Goal: Find specific page/section: Find specific page/section

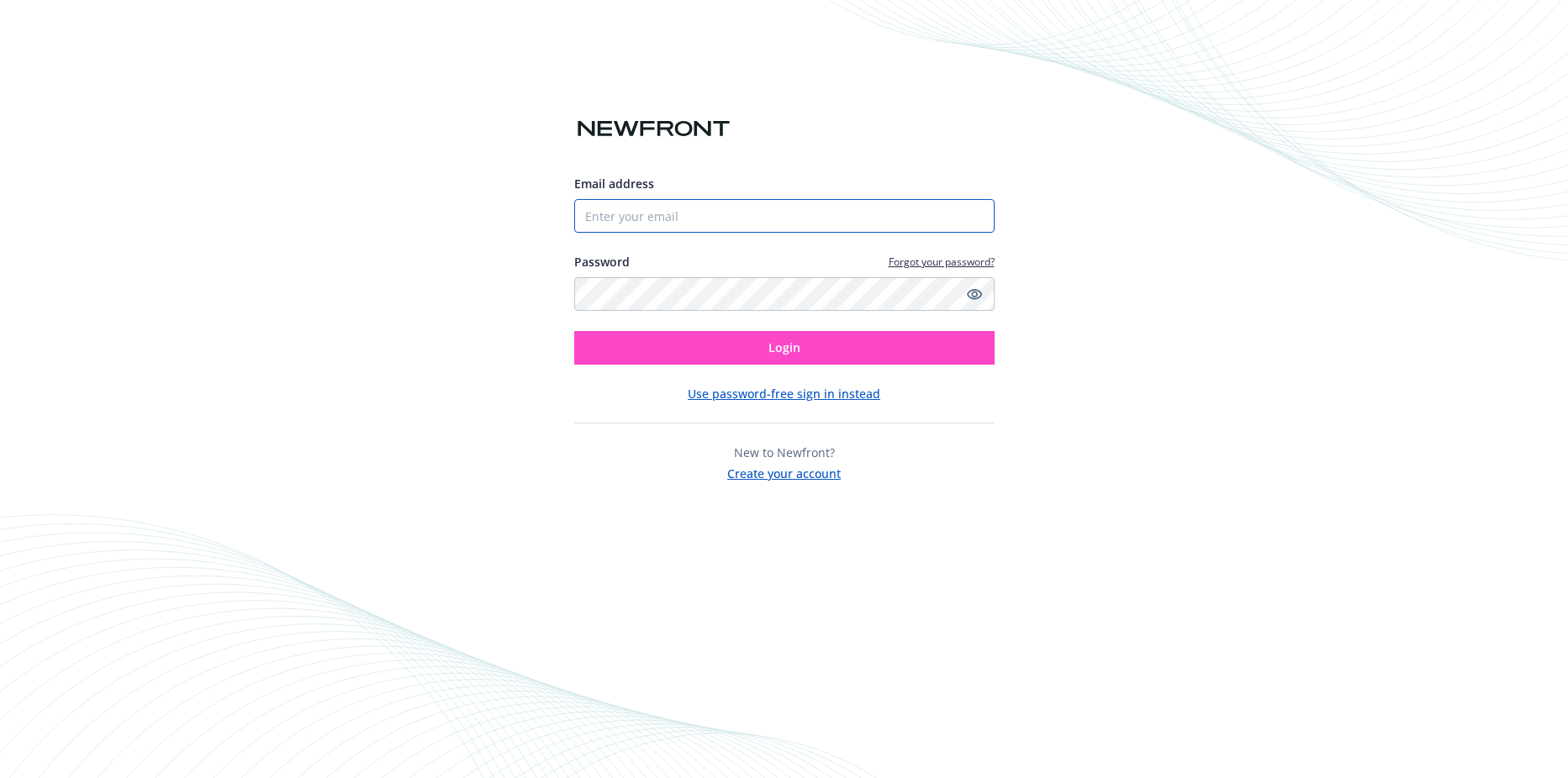
type input "[PERSON_NAME][EMAIL_ADDRESS][DOMAIN_NAME]"
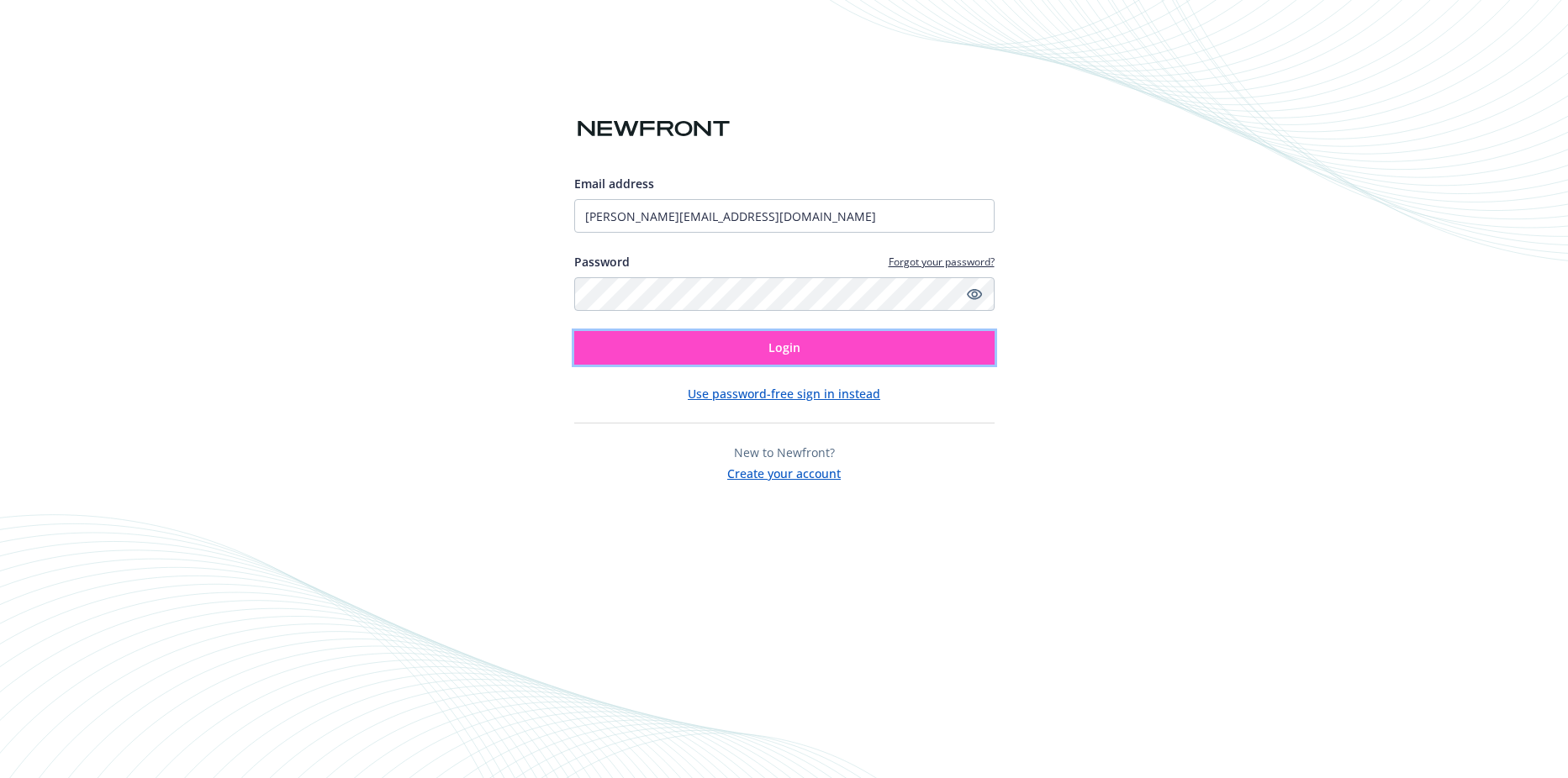
click at [777, 338] on button "Login" at bounding box center [784, 348] width 421 height 34
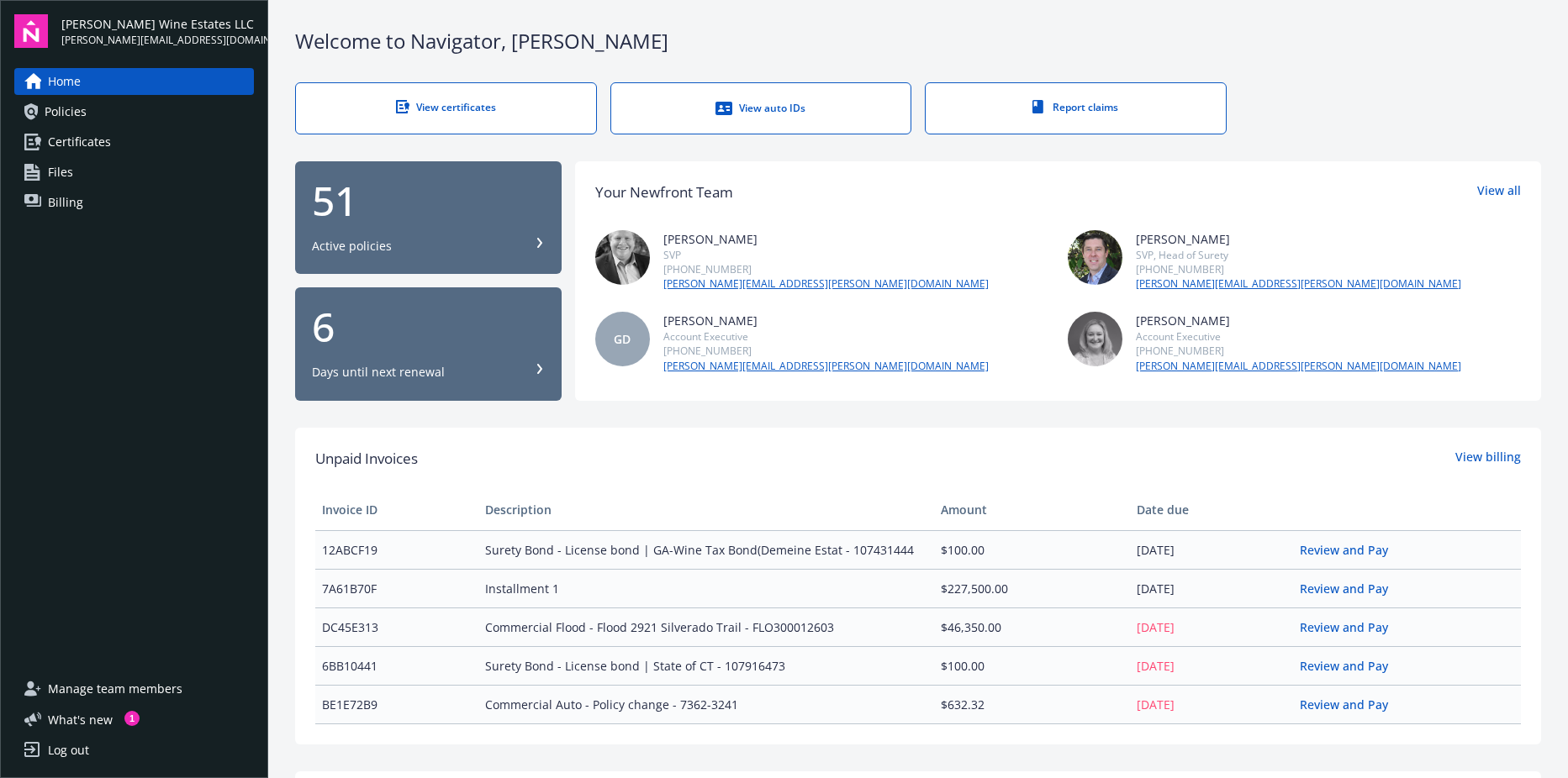
click at [175, 105] on link "Policies" at bounding box center [134, 111] width 239 height 27
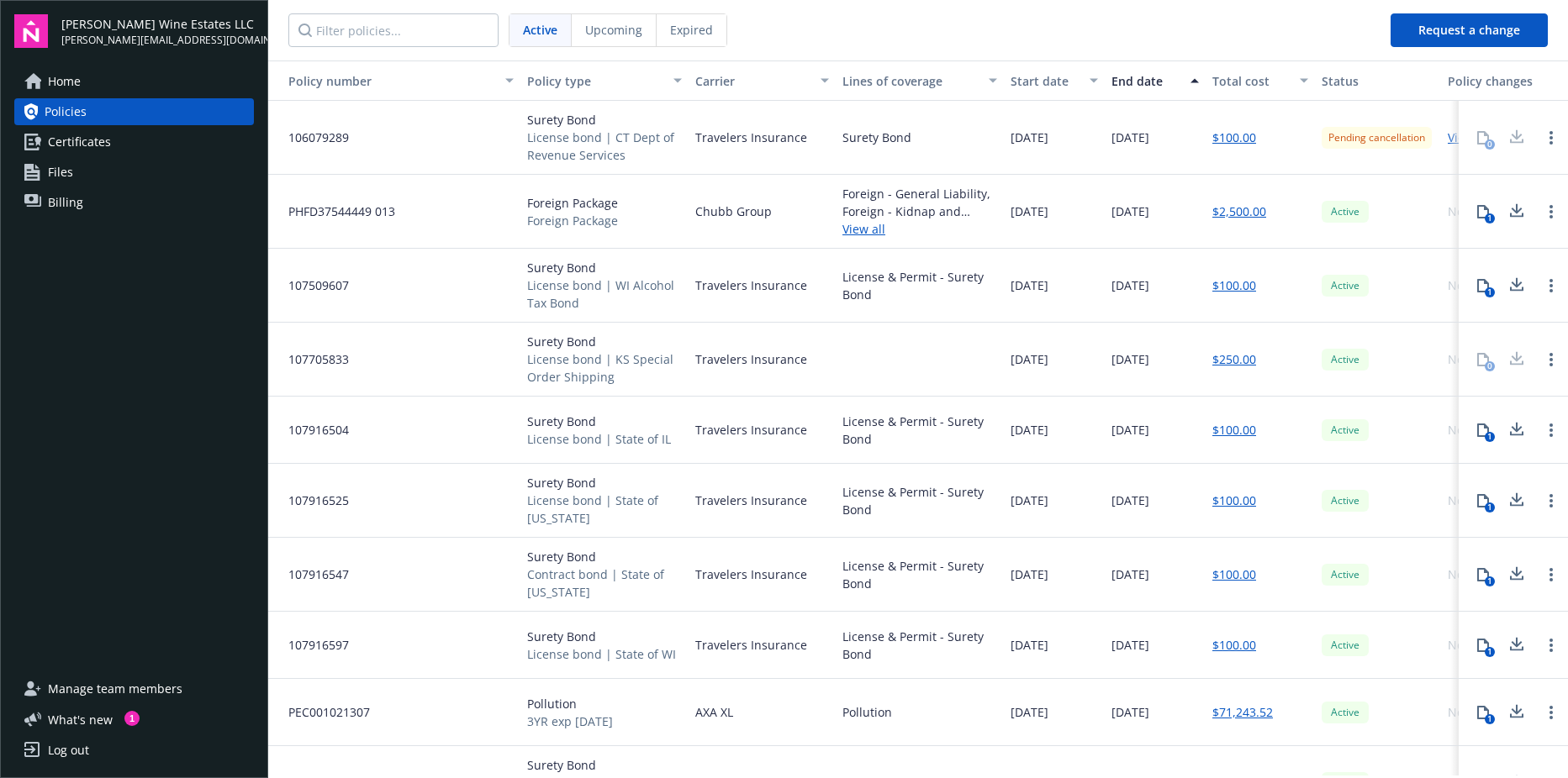
click at [149, 176] on link "Files" at bounding box center [134, 172] width 239 height 27
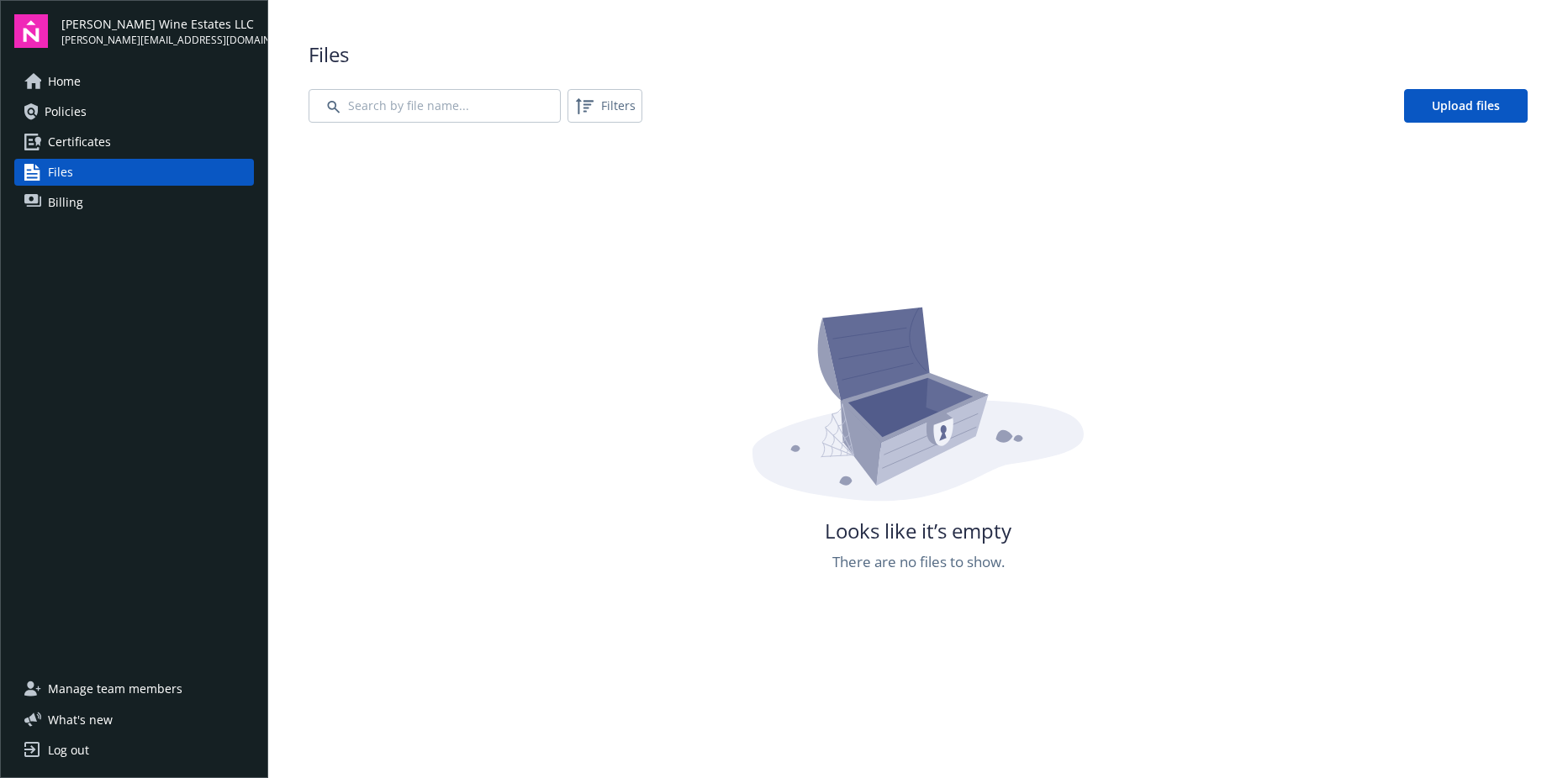
click at [71, 140] on span "Certificates" at bounding box center [78, 142] width 63 height 27
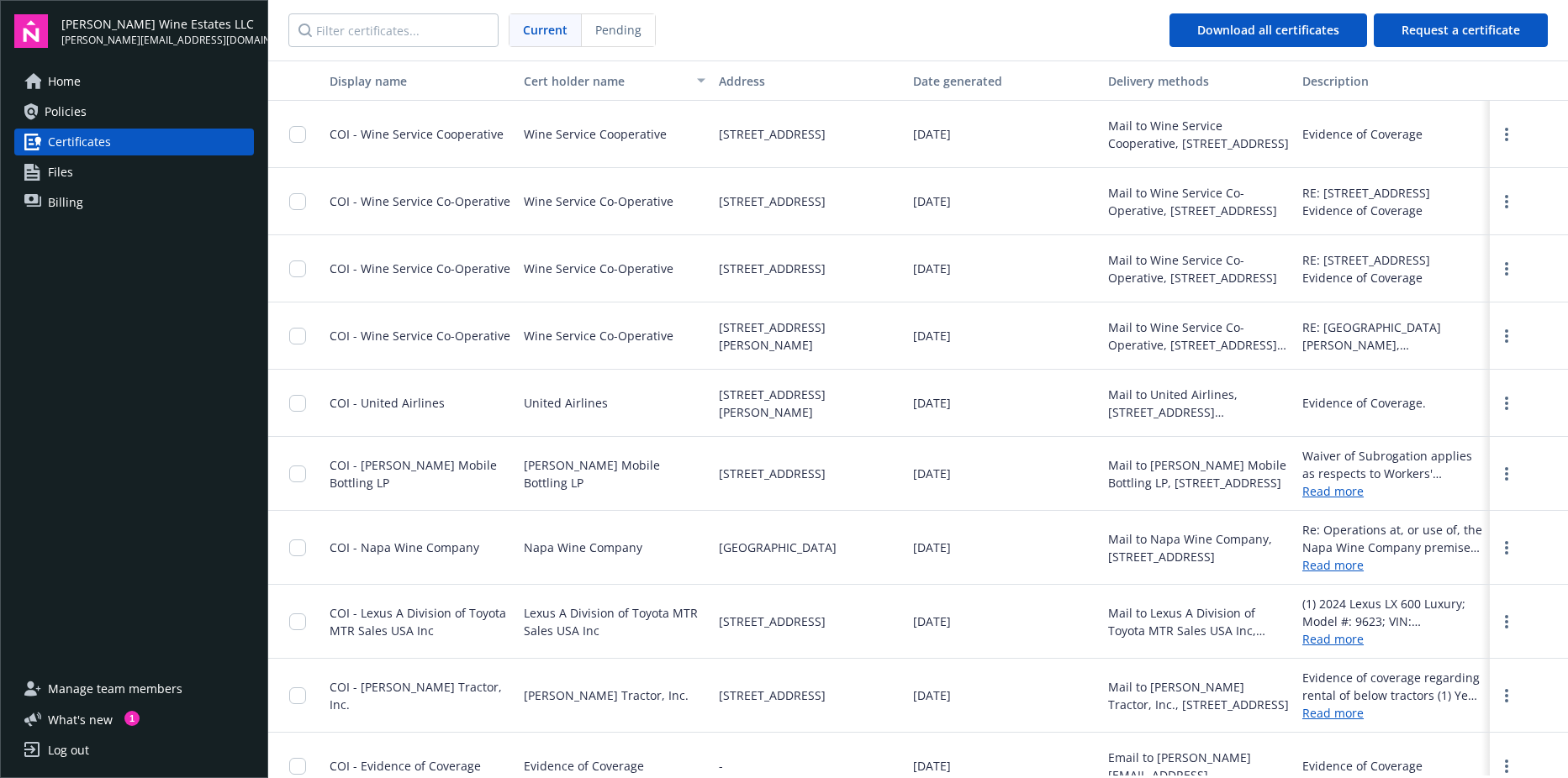
click at [101, 117] on link "Policies" at bounding box center [134, 111] width 239 height 27
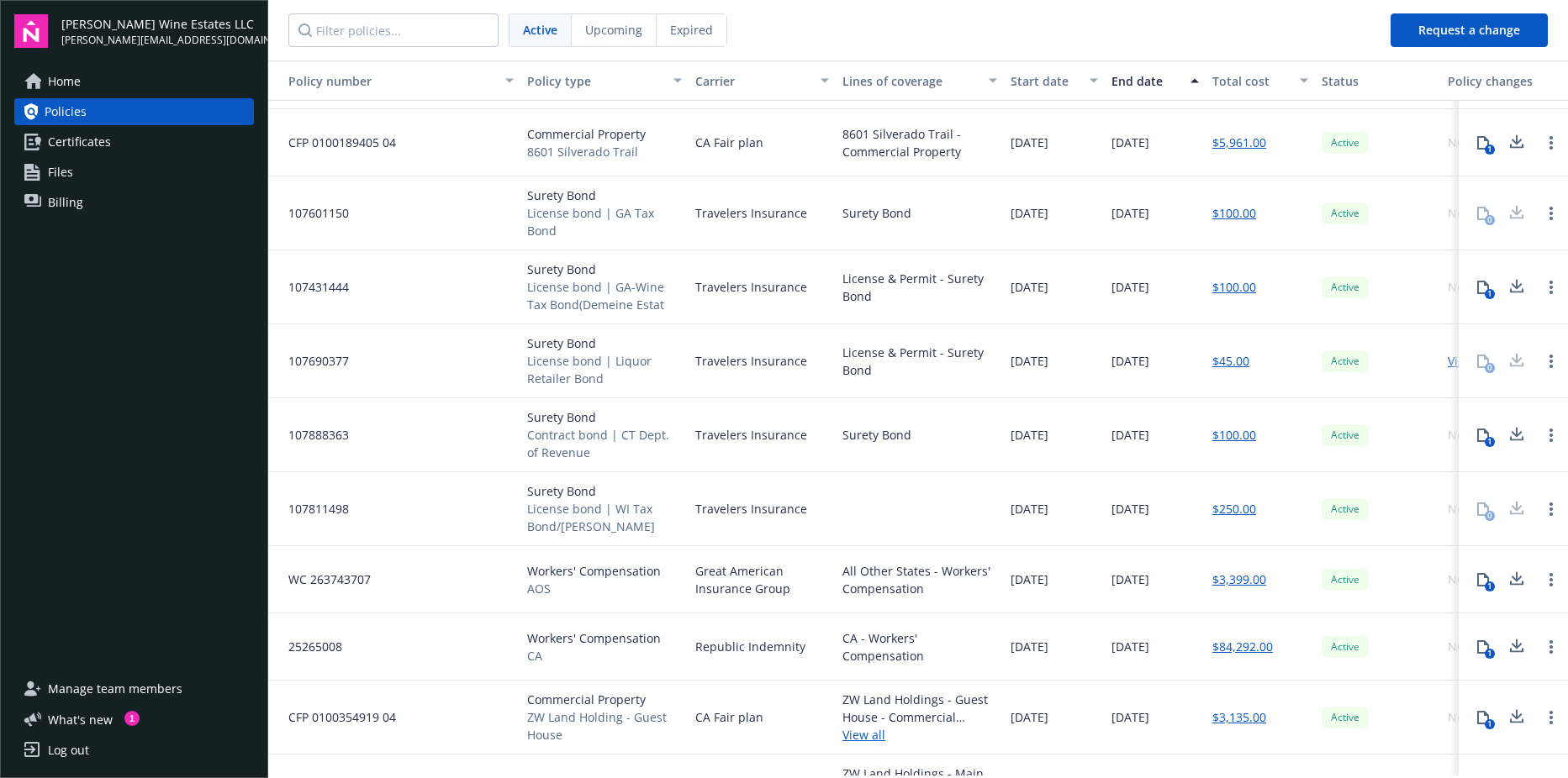
scroll to position [671, 0]
click at [168, 135] on link "Certificates" at bounding box center [134, 142] width 239 height 27
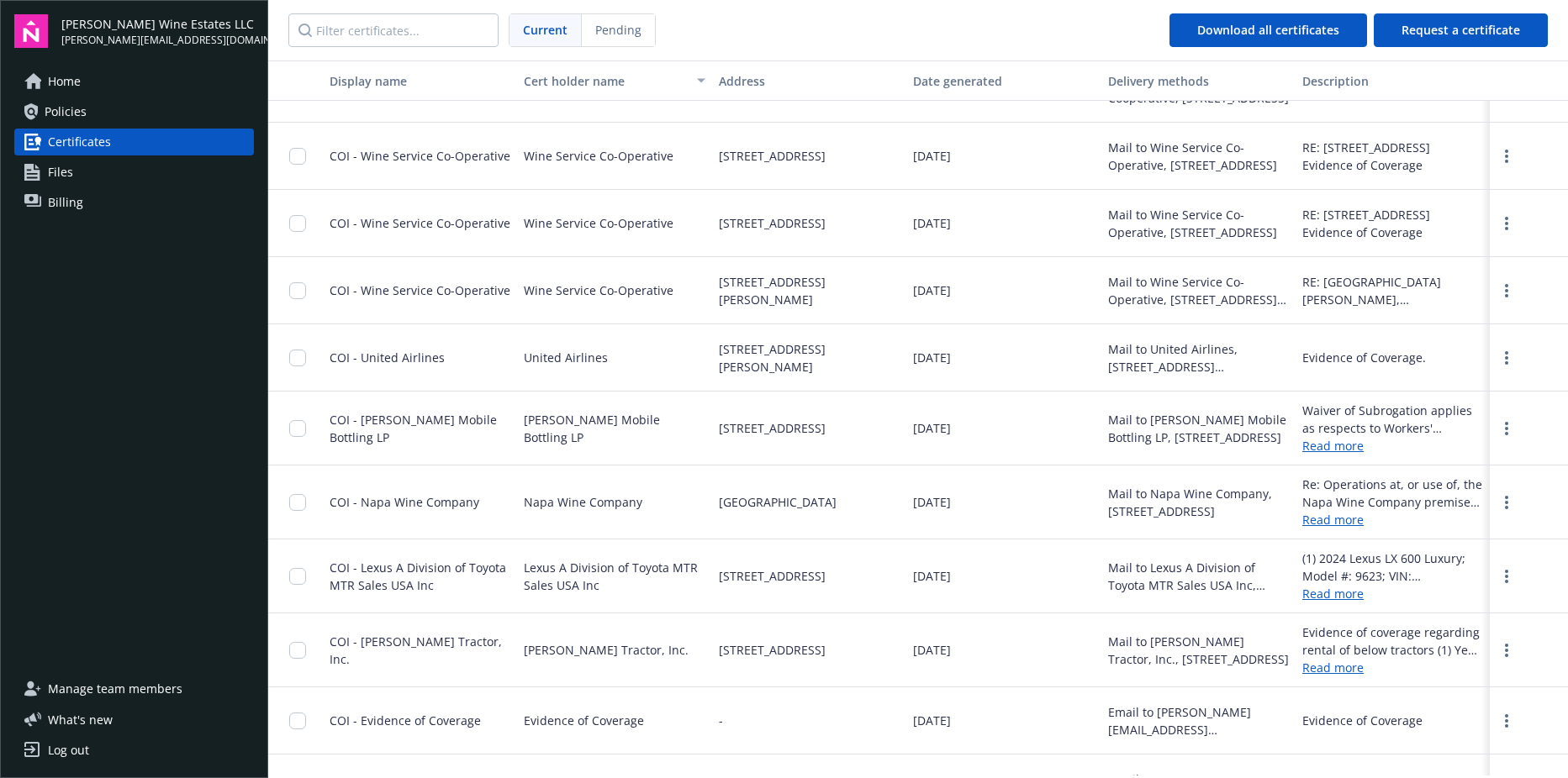
scroll to position [159, 0]
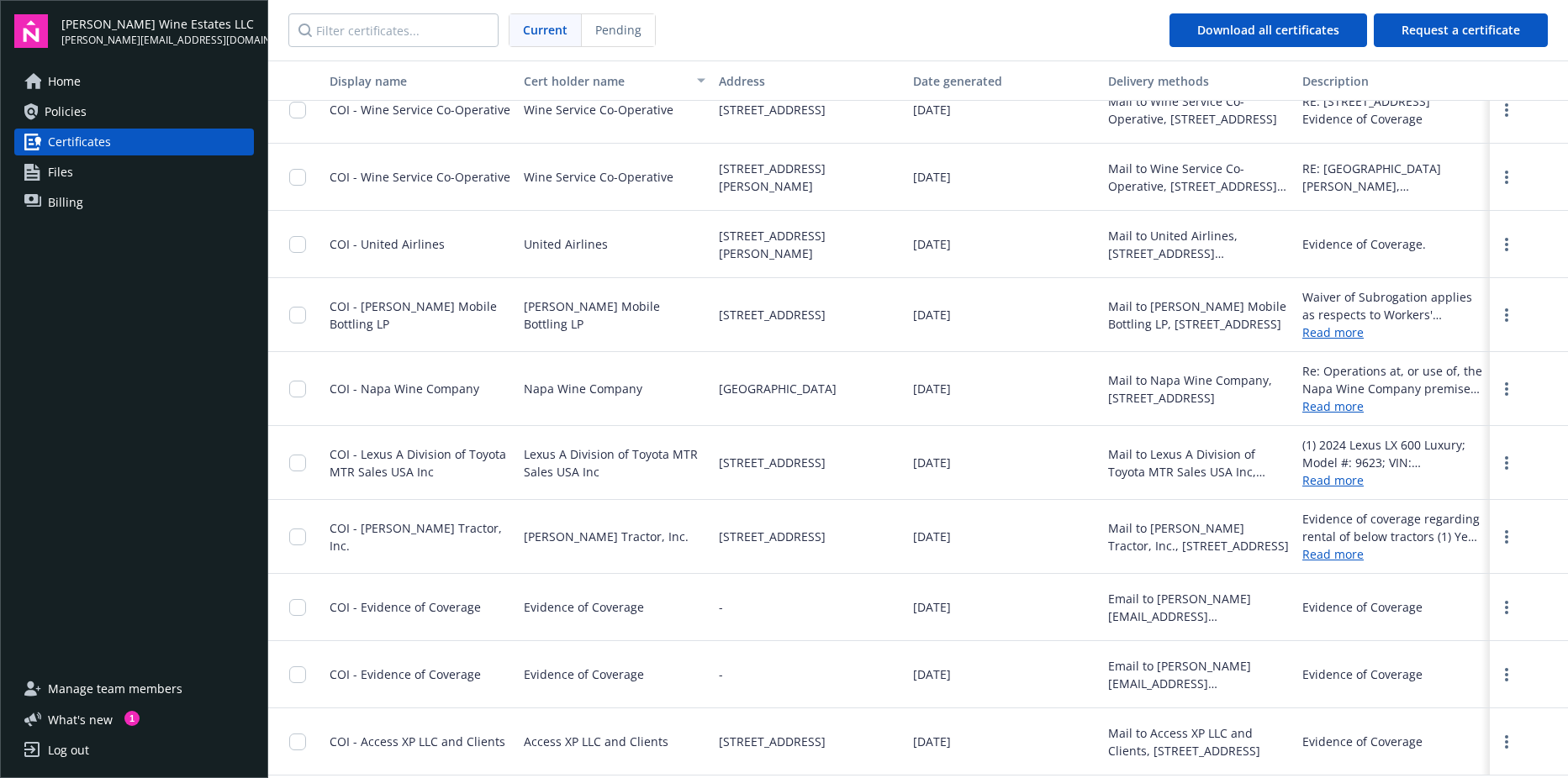
click at [139, 166] on link "Files" at bounding box center [134, 172] width 239 height 27
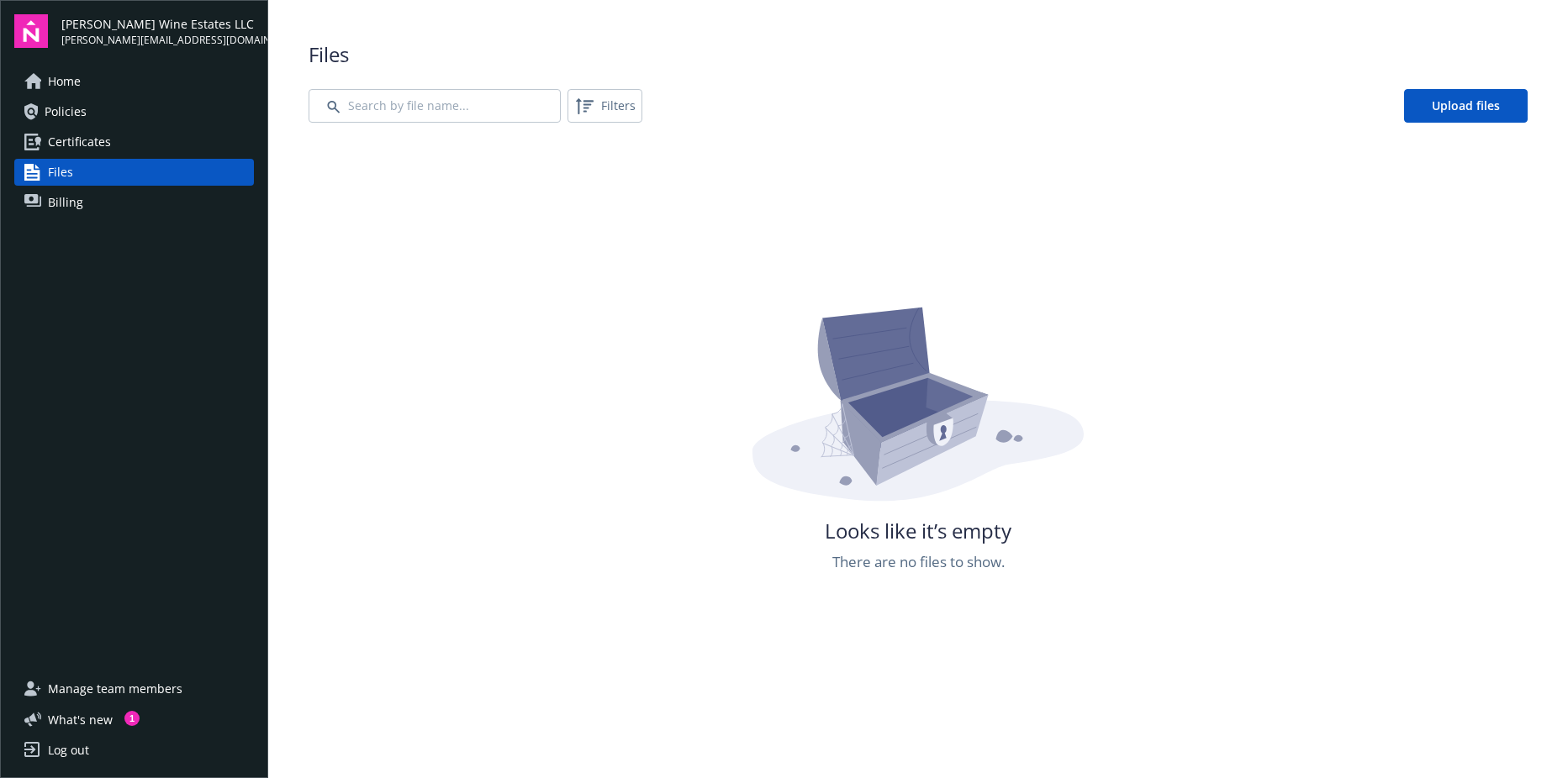
click at [102, 121] on link "Policies" at bounding box center [134, 111] width 239 height 27
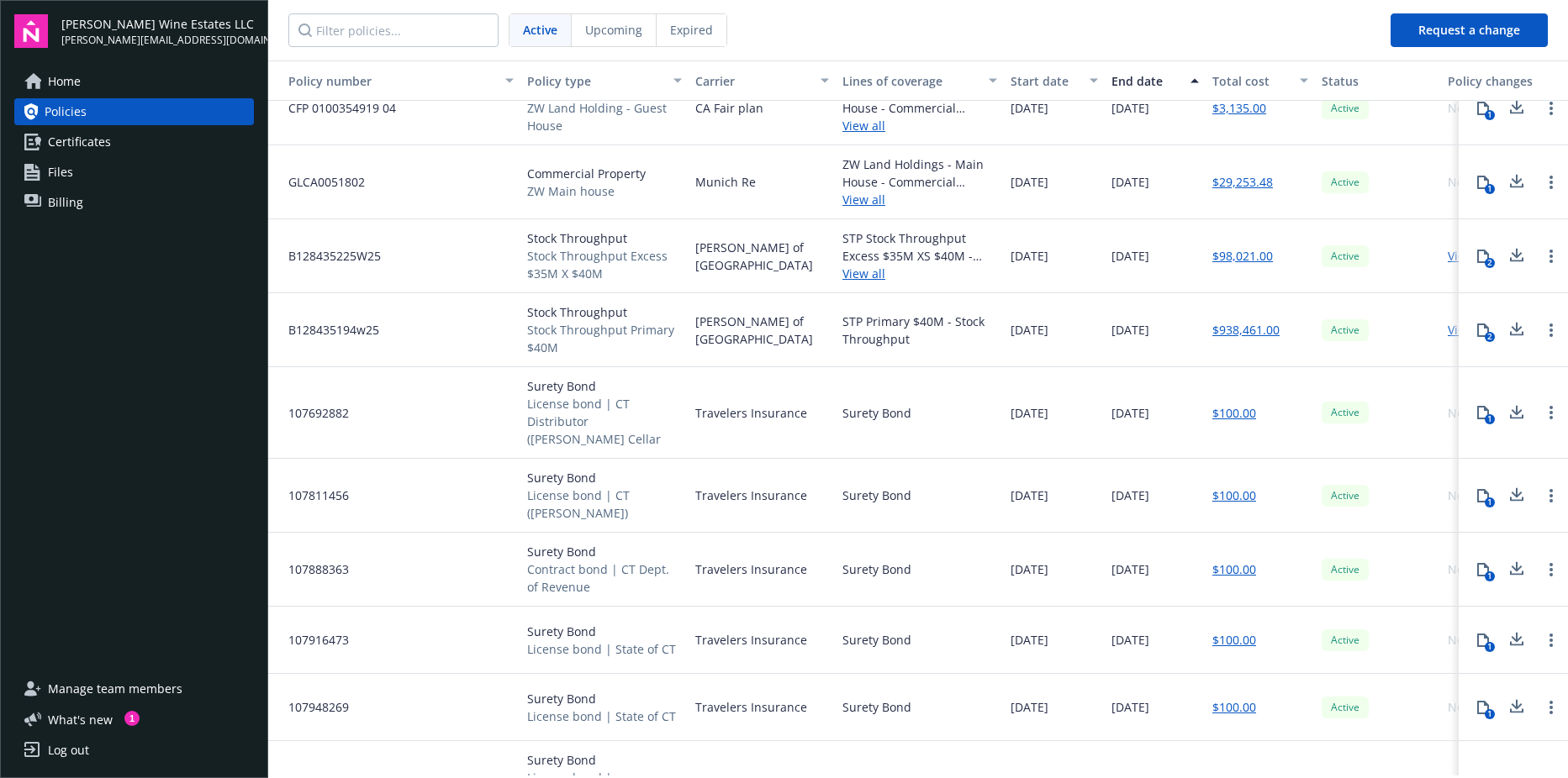
scroll to position [1237, 0]
click at [107, 197] on link "Billing" at bounding box center [134, 202] width 239 height 27
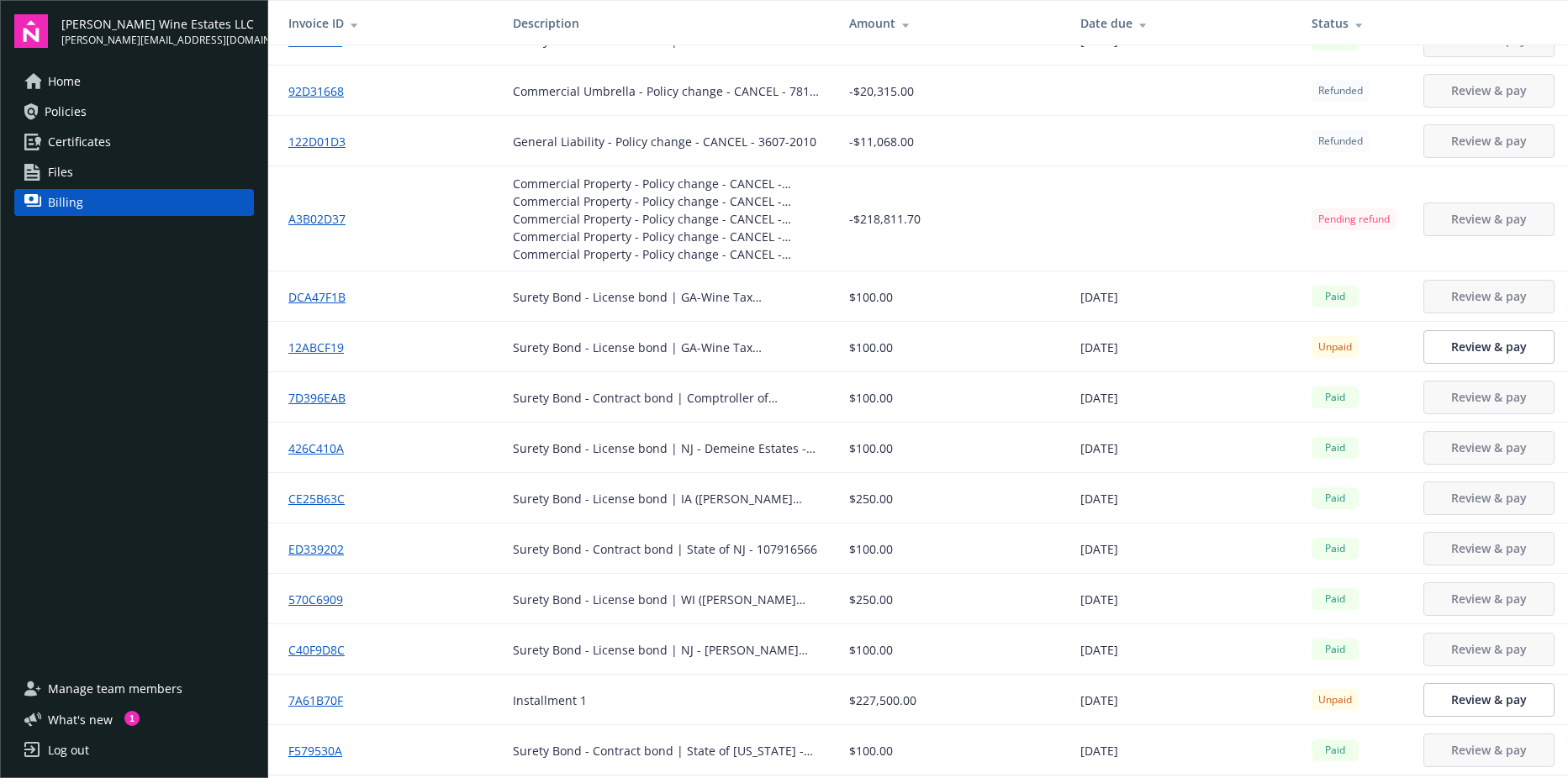
scroll to position [1675, 0]
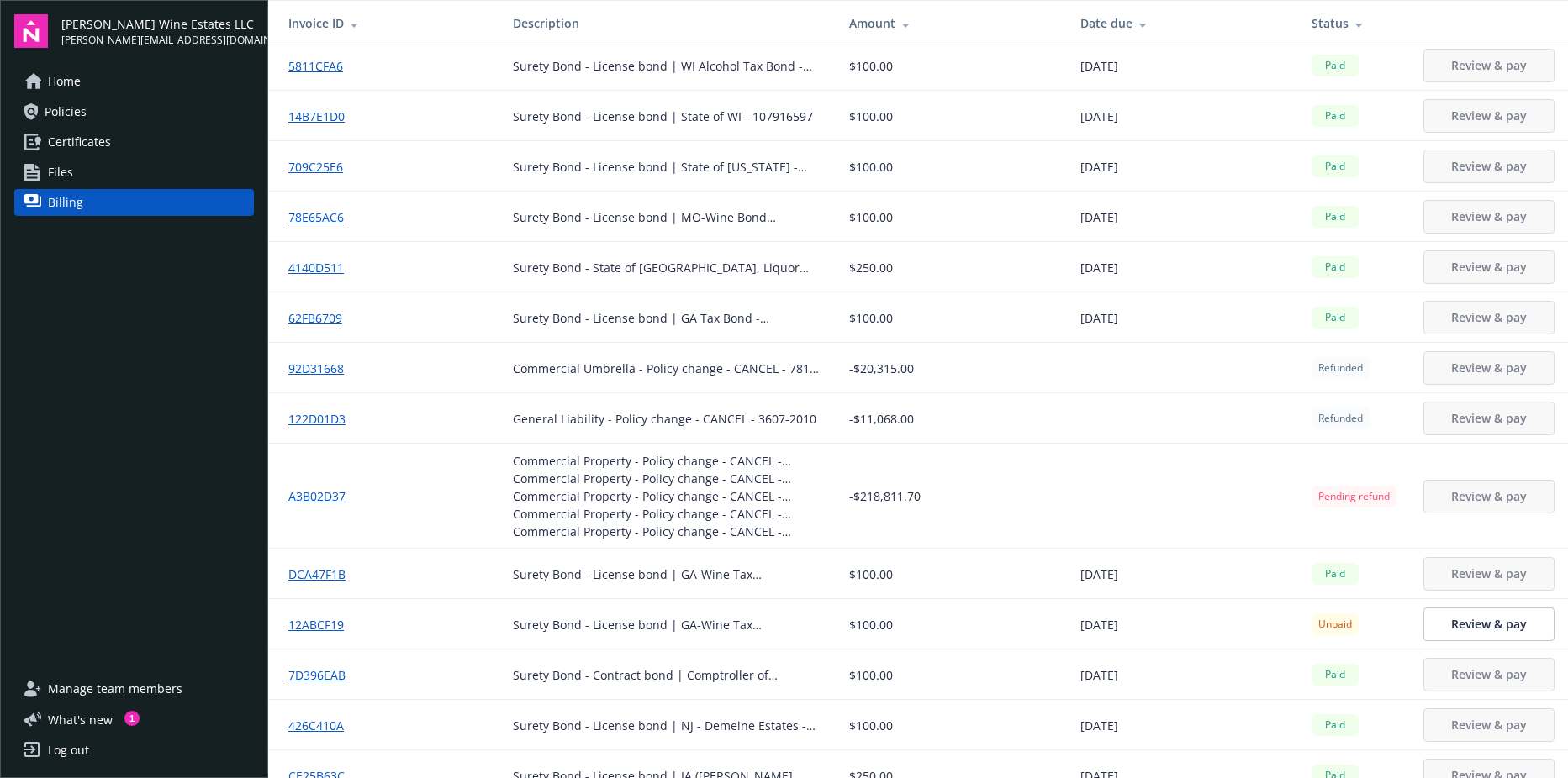
click at [137, 87] on link "Home" at bounding box center [134, 81] width 239 height 27
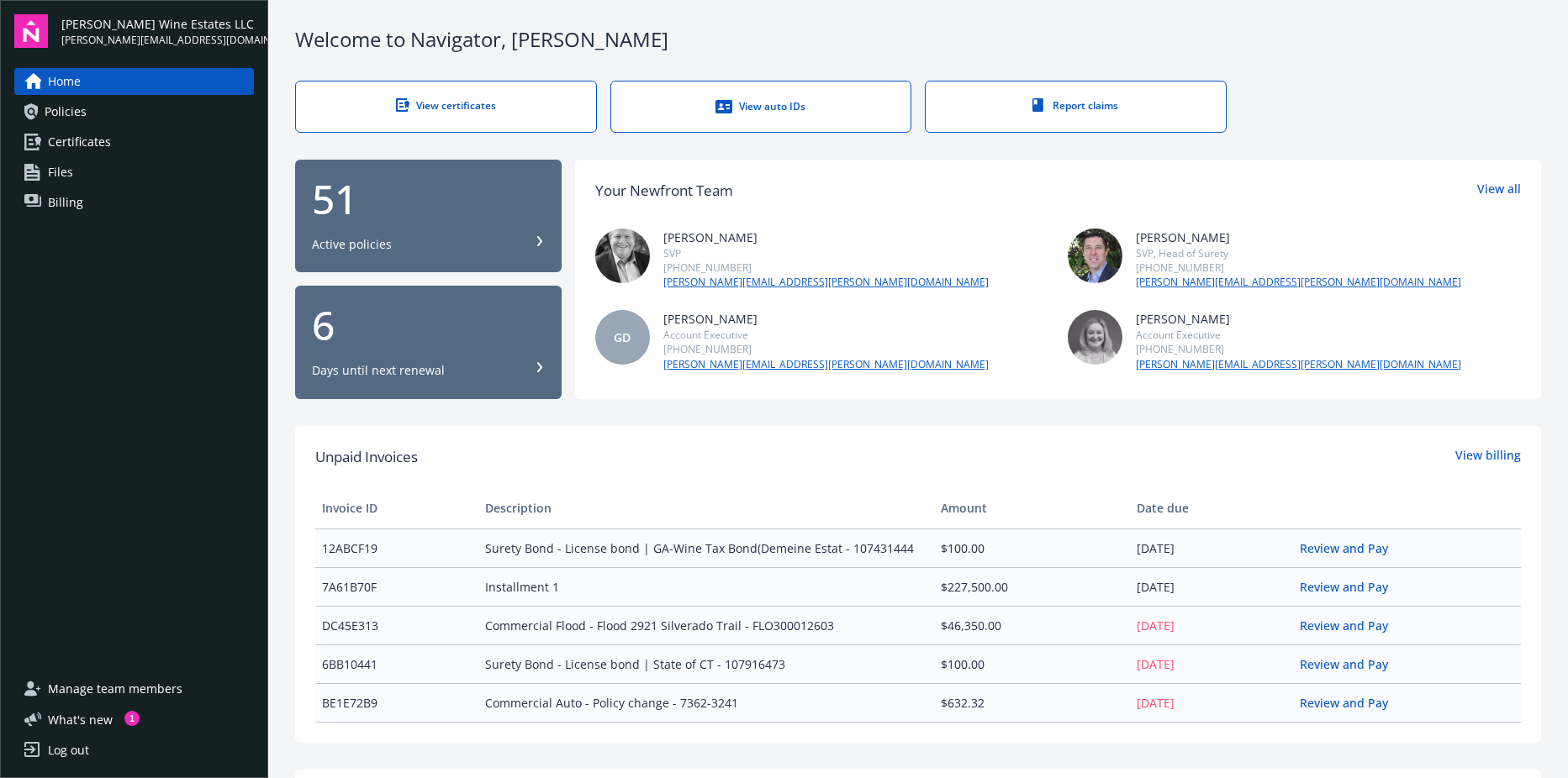
scroll to position [1, 0]
click at [707, 124] on link "View auto IDs" at bounding box center [761, 108] width 301 height 52
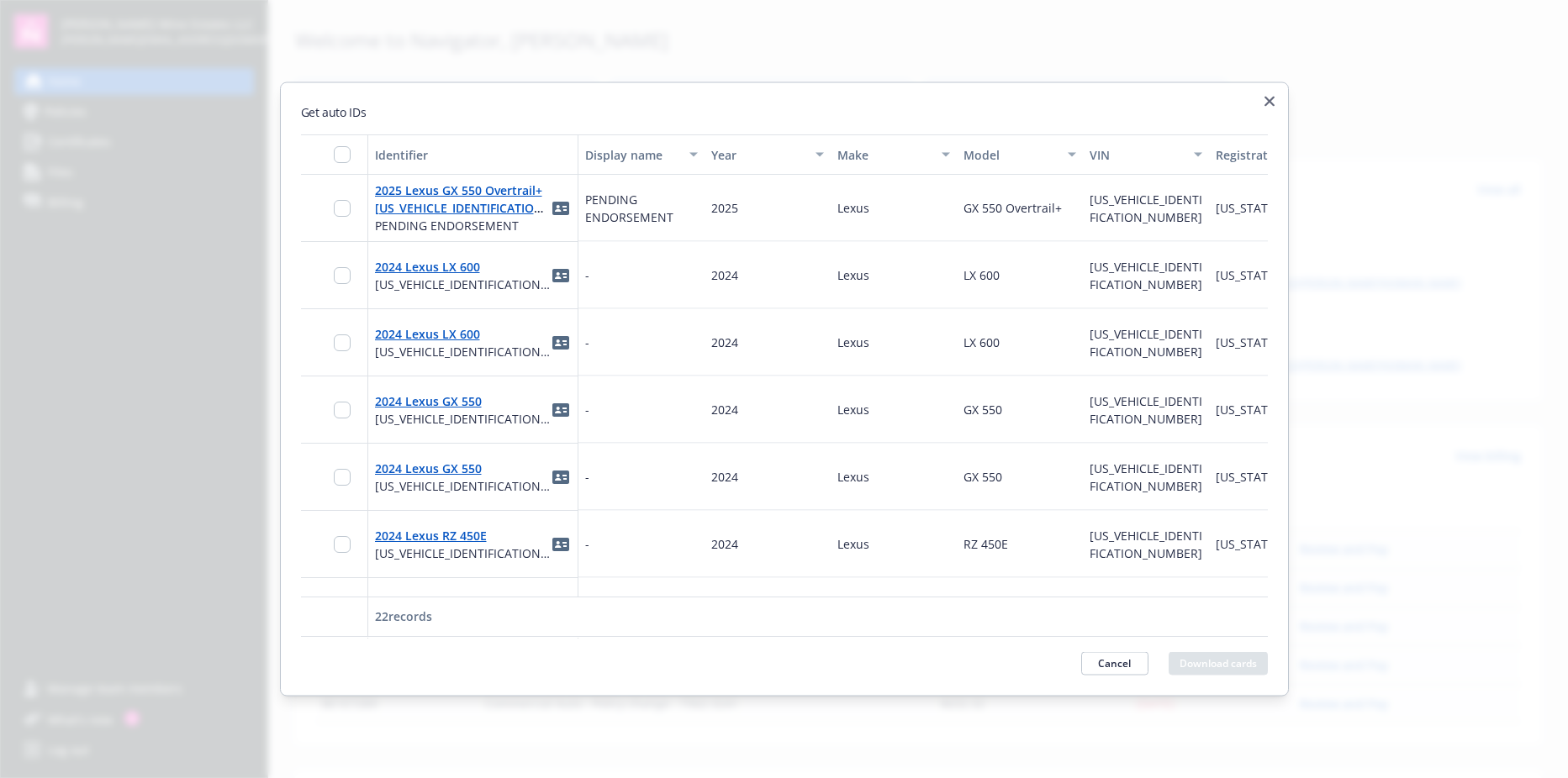
drag, startPoint x: 386, startPoint y: 146, endPoint x: 699, endPoint y: 251, distance: 330.1
click at [721, 275] on div "Identifier Display name Year Make Model VIN Registration state Garaging address…" at bounding box center [785, 387] width 967 height 504
drag, startPoint x: 409, startPoint y: 139, endPoint x: 503, endPoint y: 98, distance: 102.6
click at [503, 98] on div "Get auto IDs Identifier Display name Year Make Model VIN Registration state Gar…" at bounding box center [784, 389] width 1009 height 614
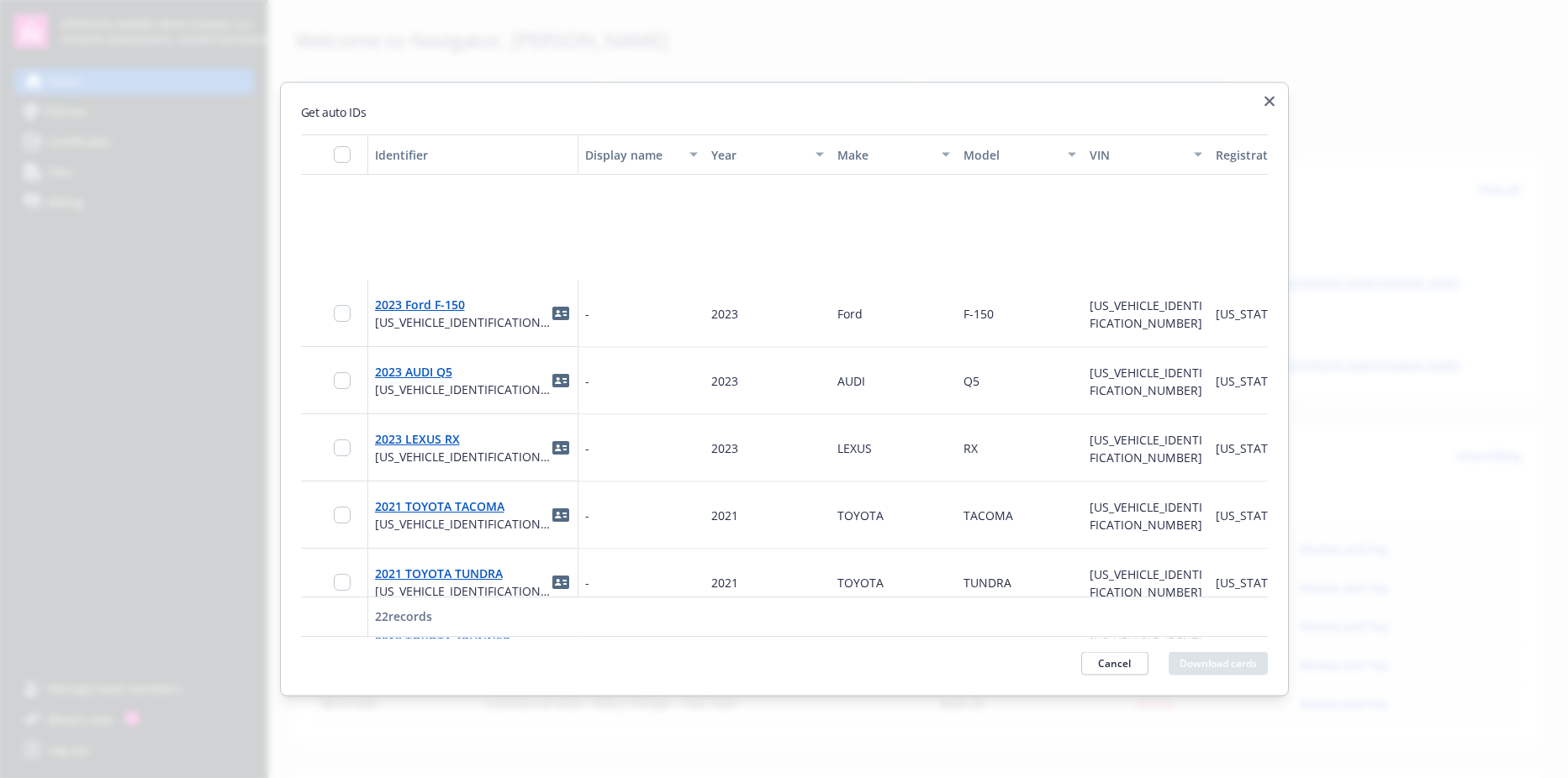
scroll to position [1069, 0]
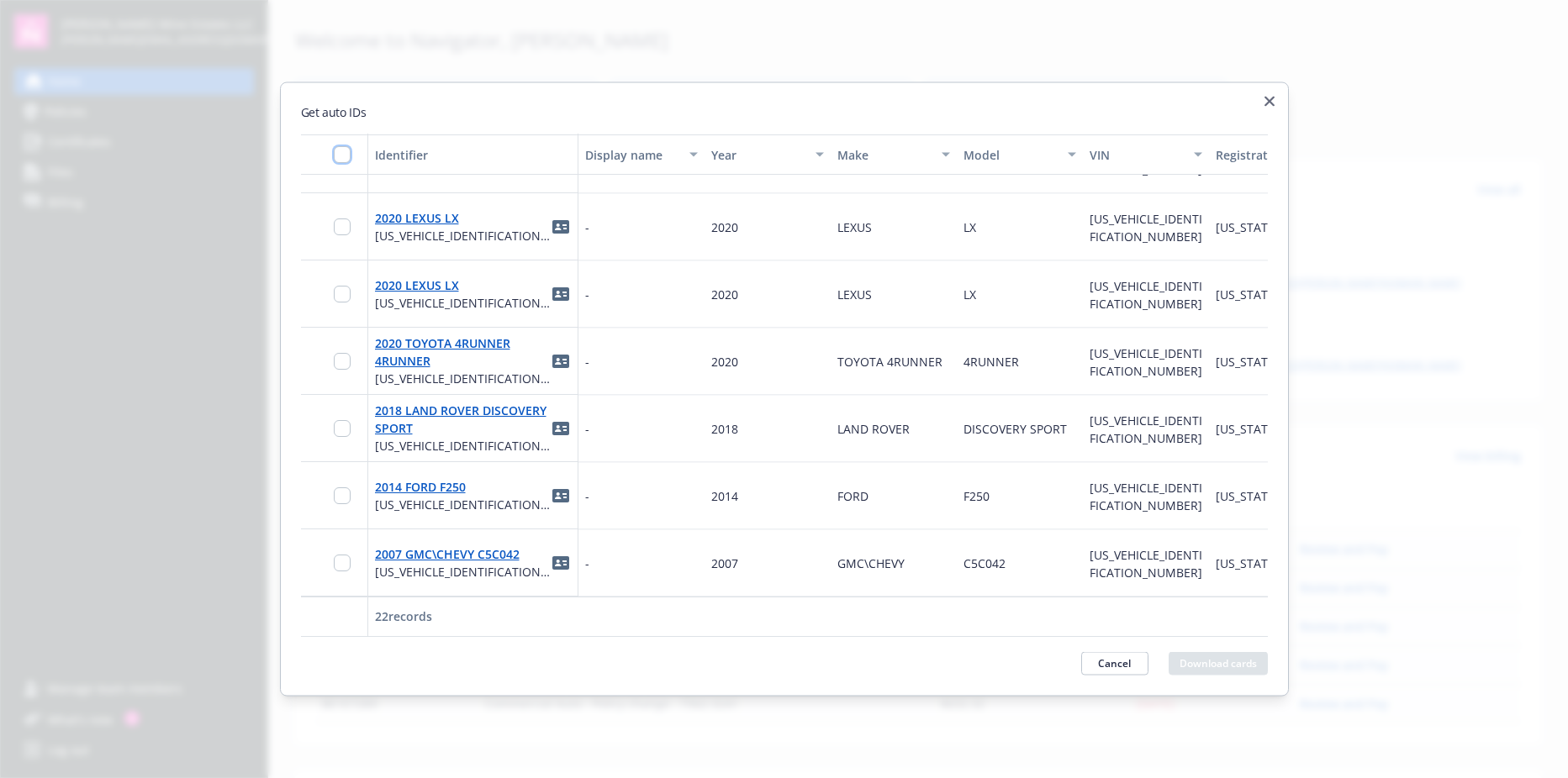
click at [340, 155] on input "checkbox" at bounding box center [341, 154] width 16 height 16
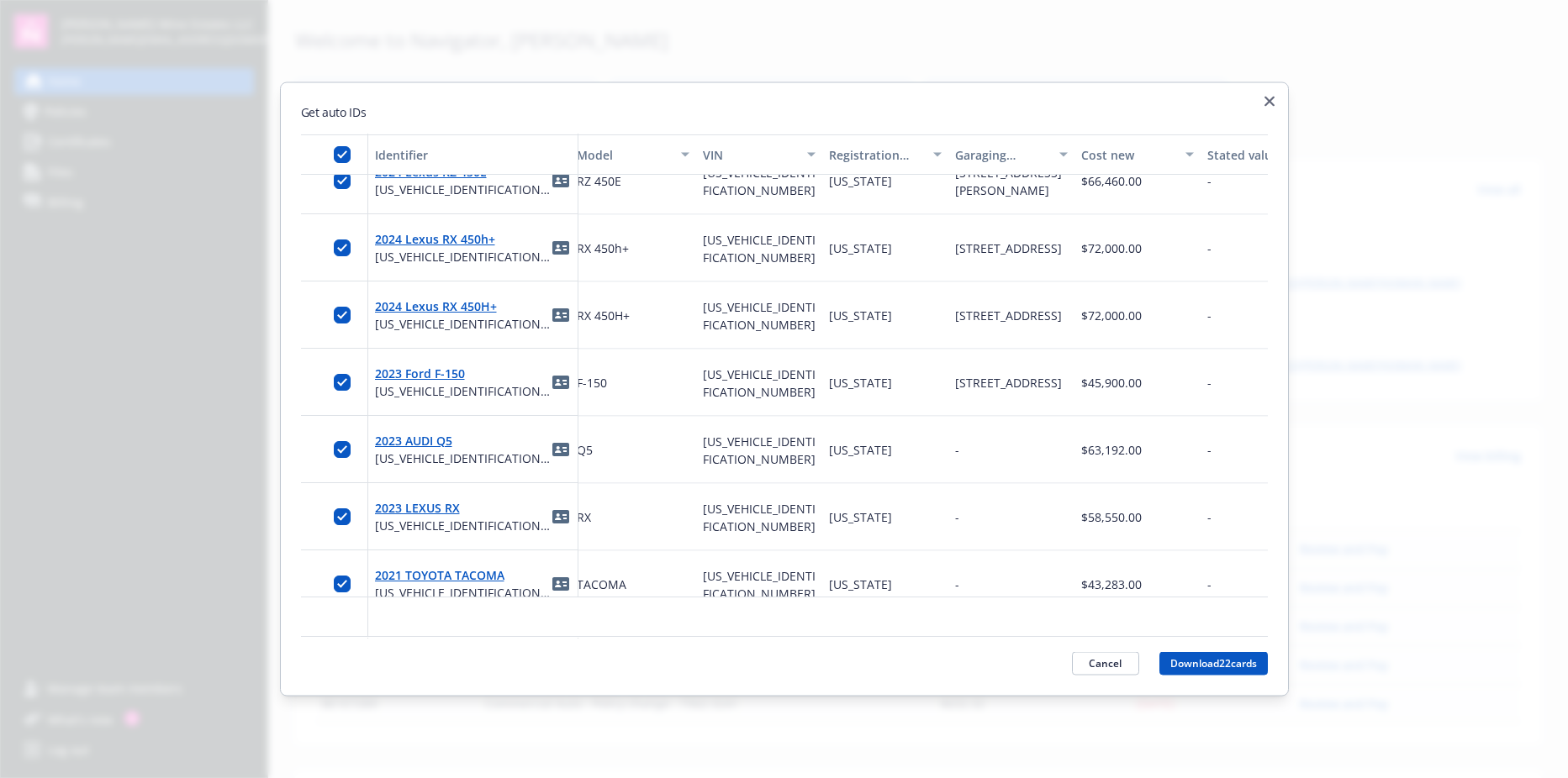
scroll to position [0, 387]
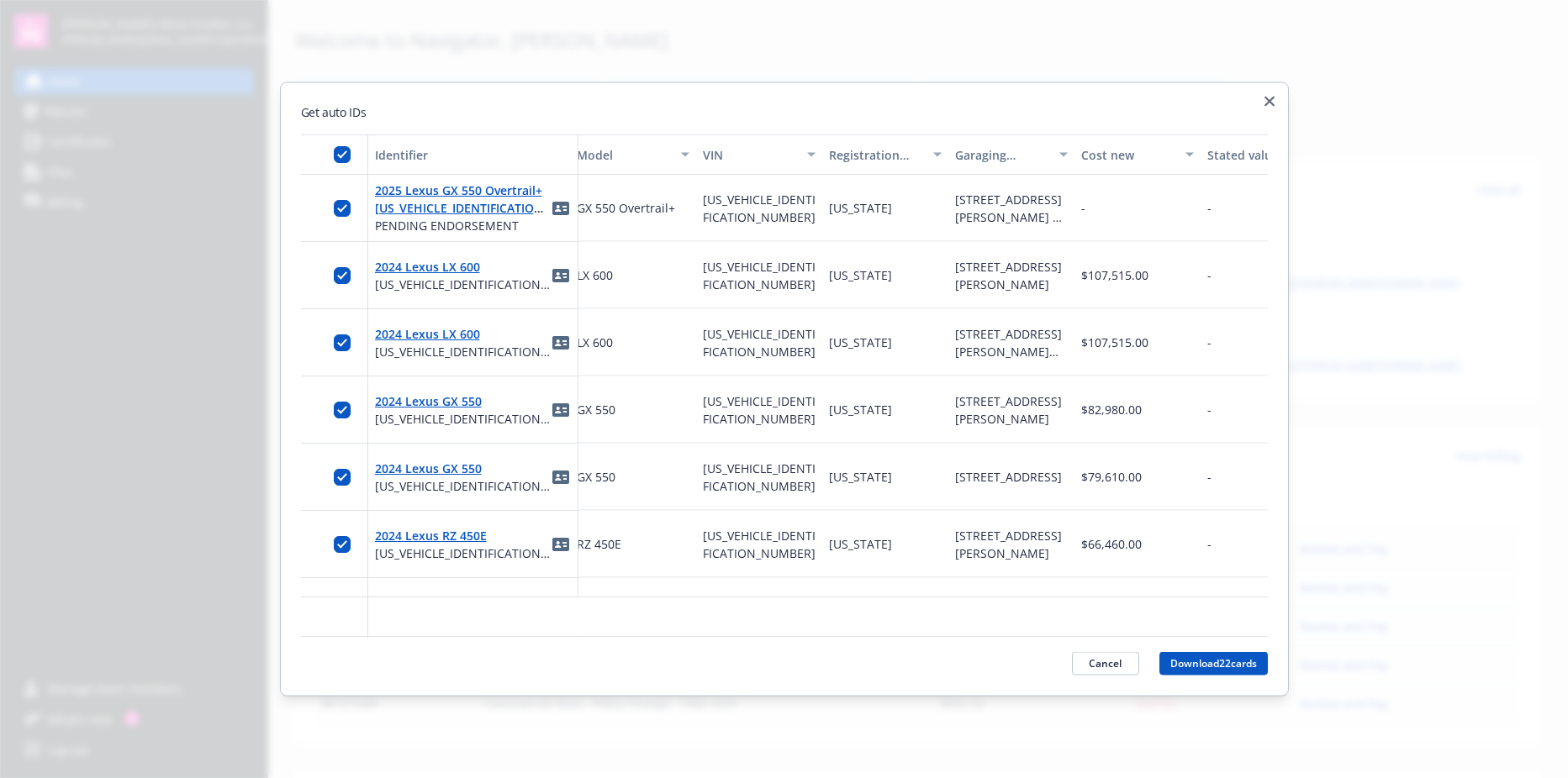
click at [1262, 104] on h2 "Get auto IDs" at bounding box center [785, 112] width 967 height 17
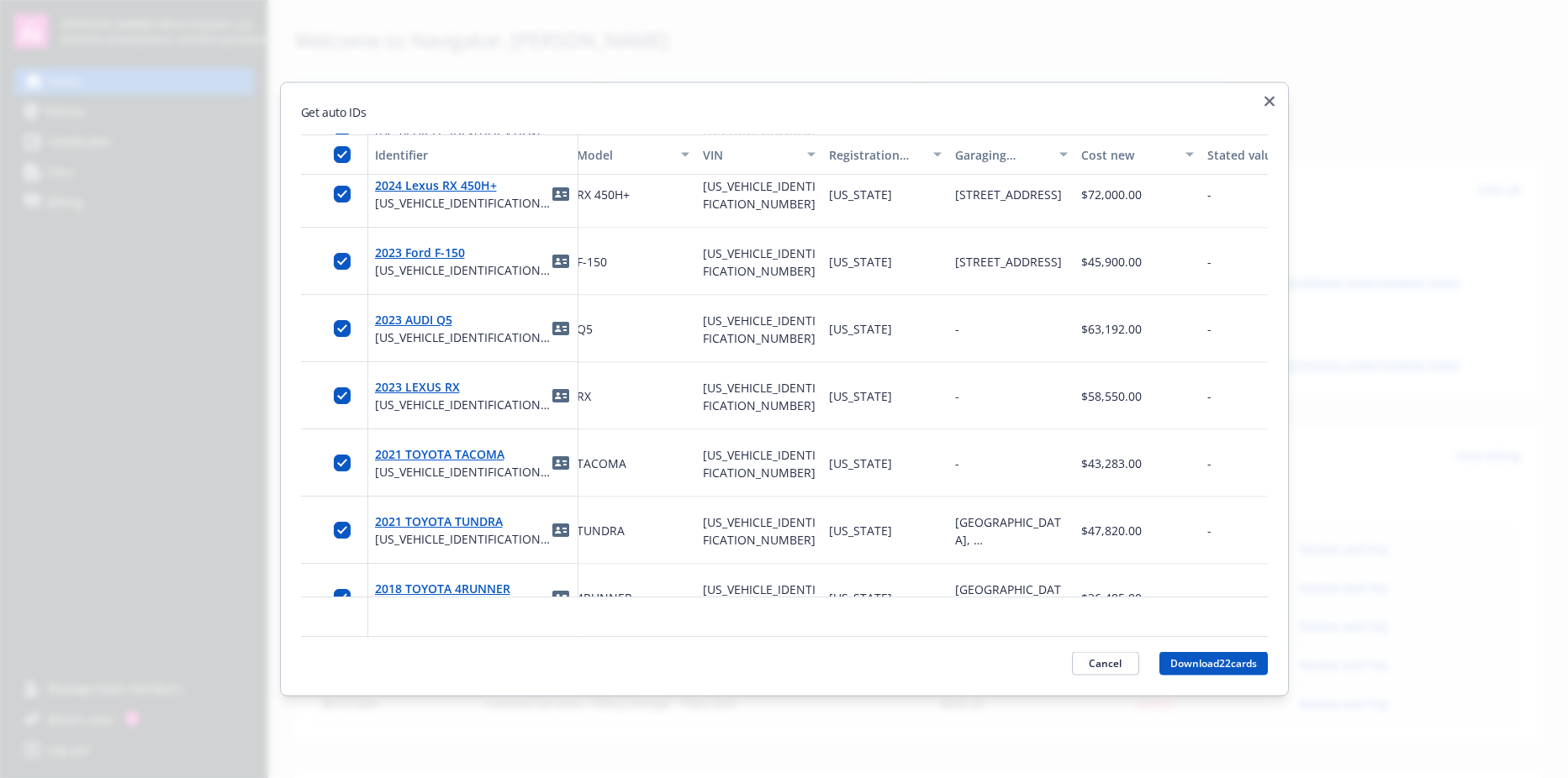
scroll to position [483, 387]
click at [1269, 100] on icon "button" at bounding box center [1270, 102] width 10 height 10
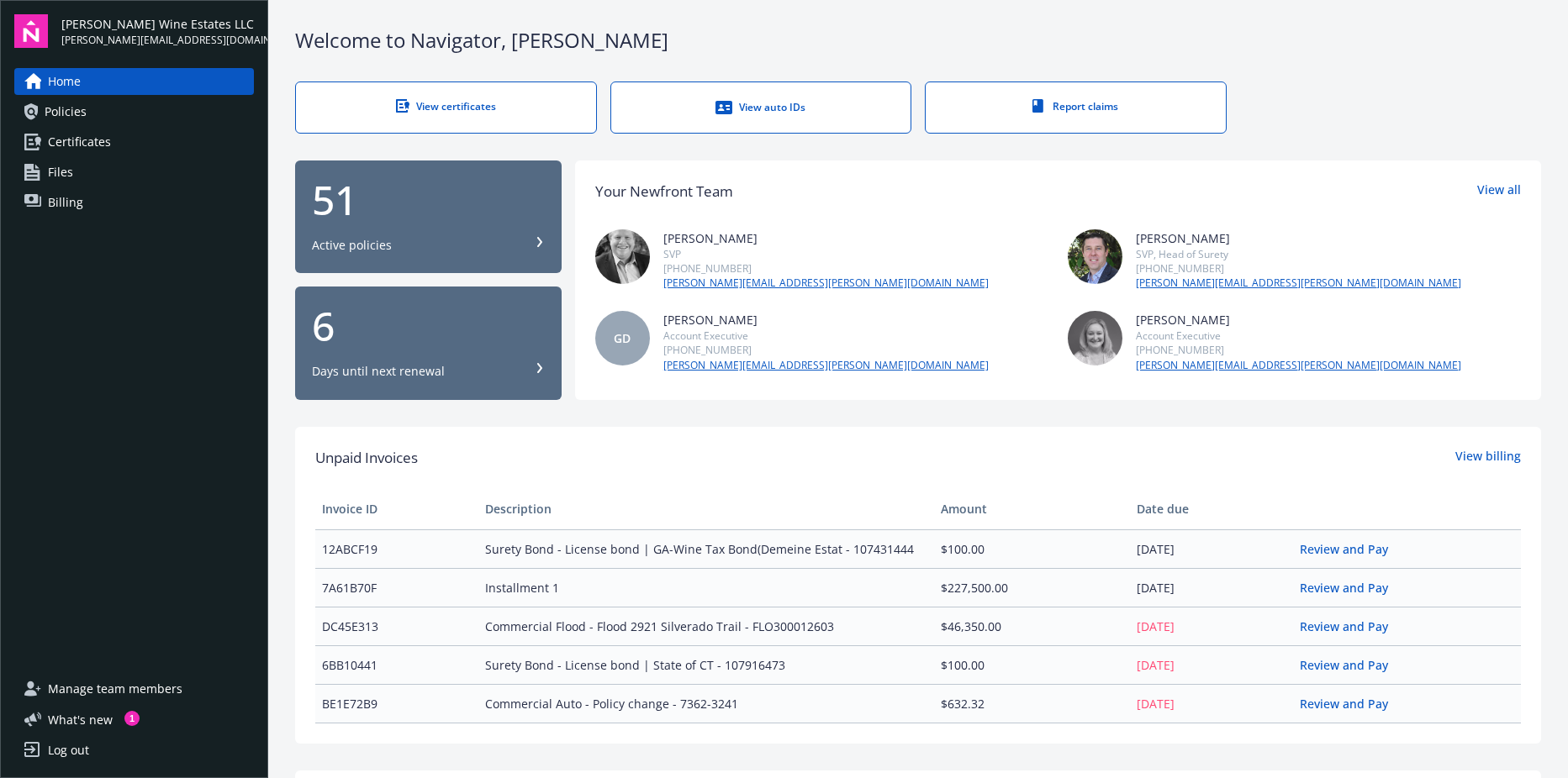
scroll to position [0, 0]
click at [124, 718] on div "1" at bounding box center [132, 719] width 16 height 16
drag, startPoint x: 583, startPoint y: 503, endPoint x: 481, endPoint y: 601, distance: 141.4
drag, startPoint x: 481, startPoint y: 601, endPoint x: 391, endPoint y: 633, distance: 95.5
click at [391, 633] on td "DC45E313" at bounding box center [396, 627] width 163 height 39
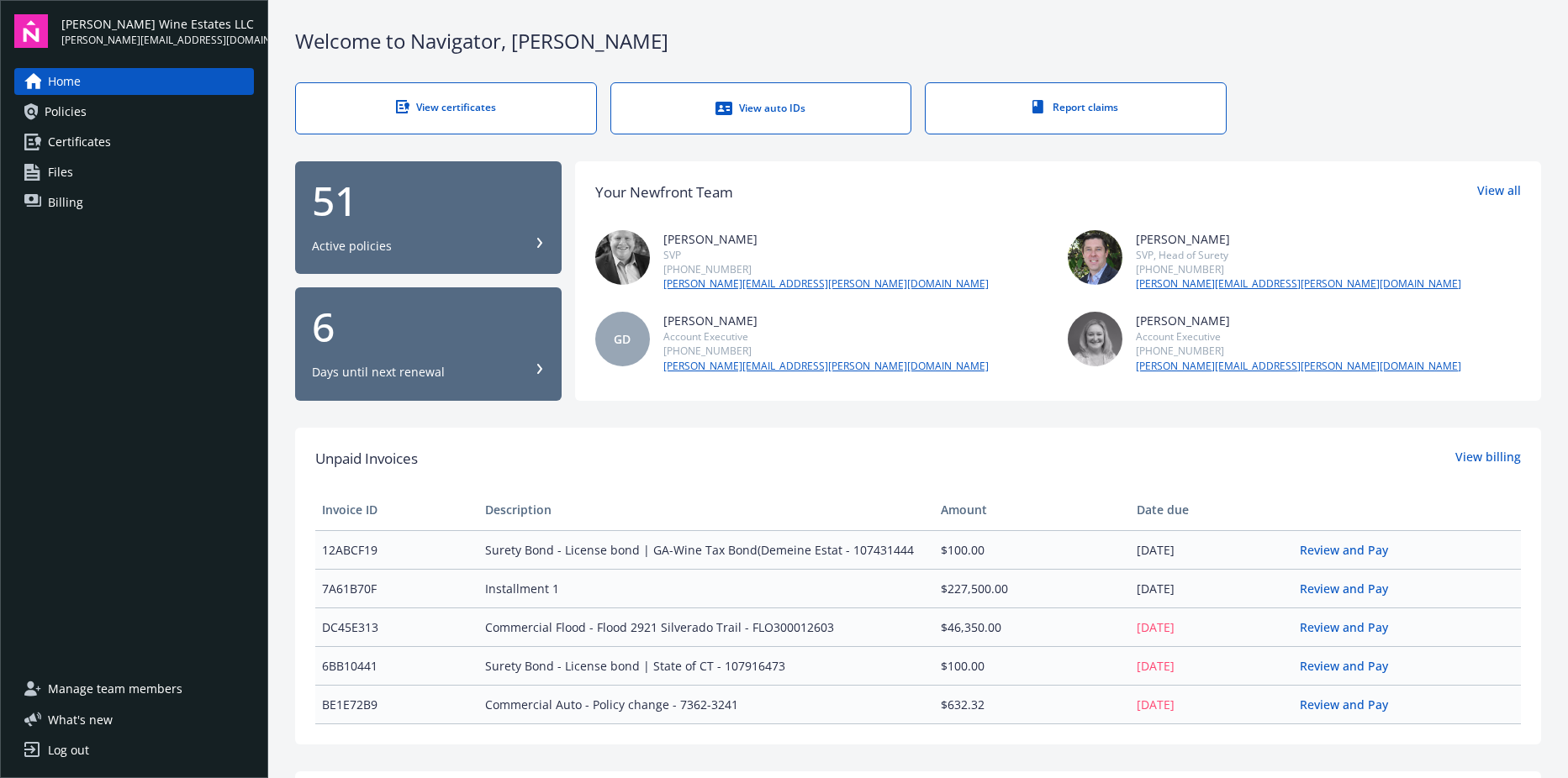
click at [362, 580] on td "7A61B70F" at bounding box center [396, 588] width 163 height 39
click at [491, 248] on div "Active policies" at bounding box center [428, 245] width 233 height 16
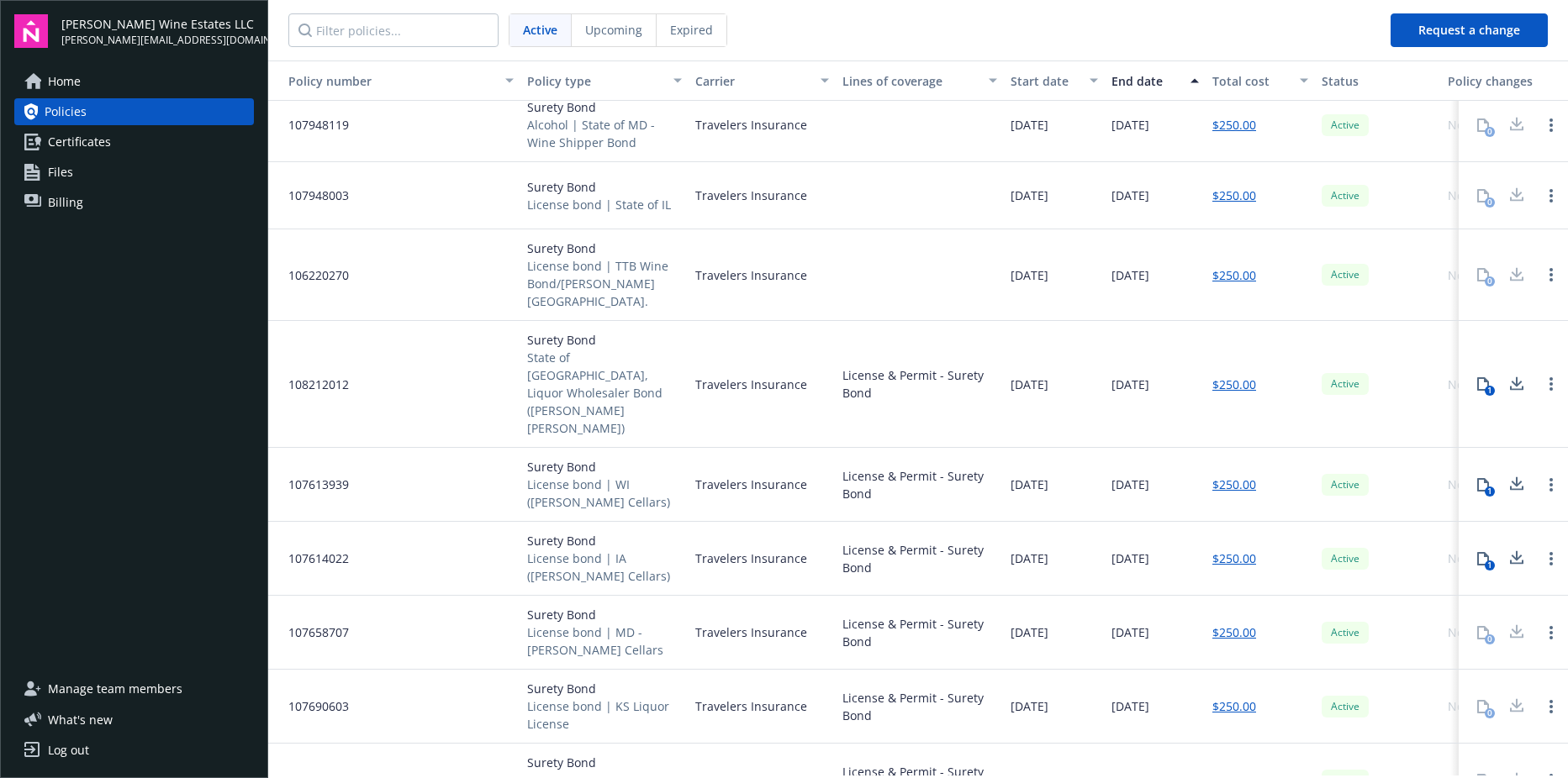
scroll to position [2906, 0]
